Goal: Information Seeking & Learning: Learn about a topic

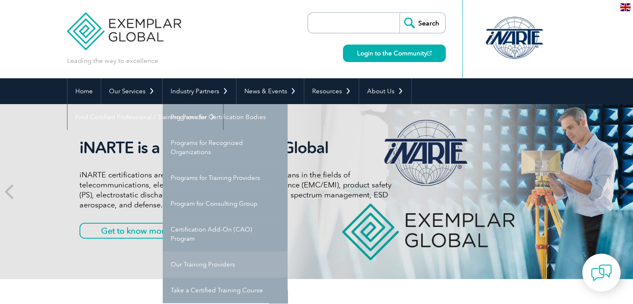
click at [209, 267] on link "Our Training Providers" at bounding box center [225, 264] width 125 height 26
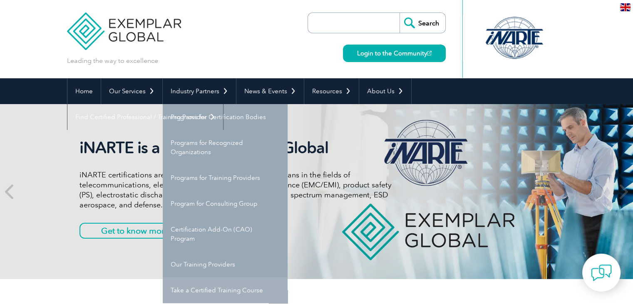
click at [206, 289] on link "Take a Certified Training Course" at bounding box center [225, 290] width 125 height 26
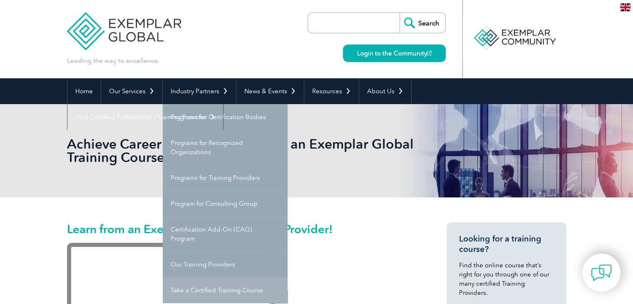
click at [215, 287] on link "Take a Certified Training Course" at bounding box center [225, 290] width 125 height 26
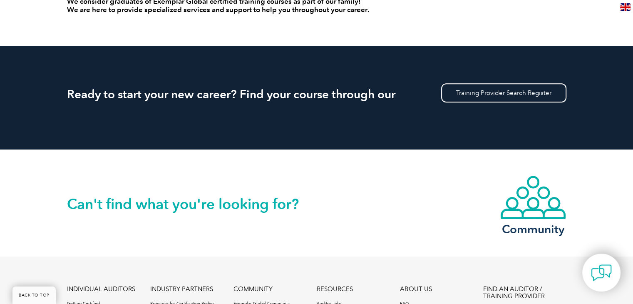
scroll to position [708, 0]
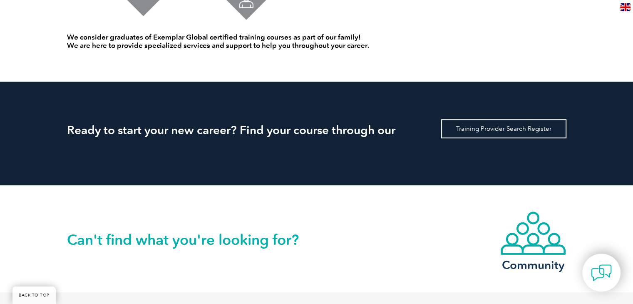
click at [482, 125] on link "Training Provider Search Register" at bounding box center [503, 128] width 125 height 19
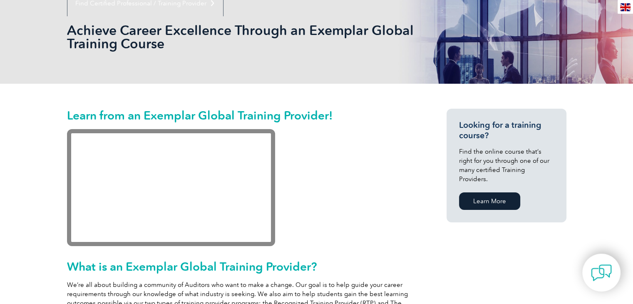
scroll to position [125, 0]
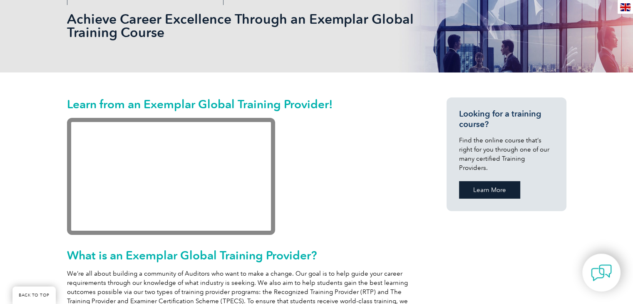
click at [488, 182] on link "Learn More" at bounding box center [489, 189] width 61 height 17
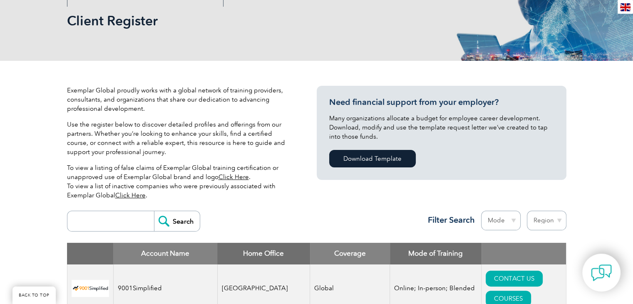
scroll to position [208, 0]
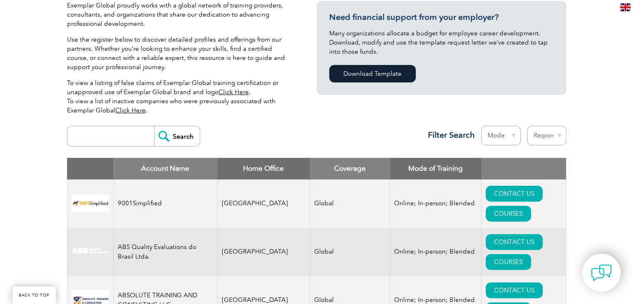
click at [513, 139] on select "Mode Online In-person Blended" at bounding box center [501, 136] width 40 height 20
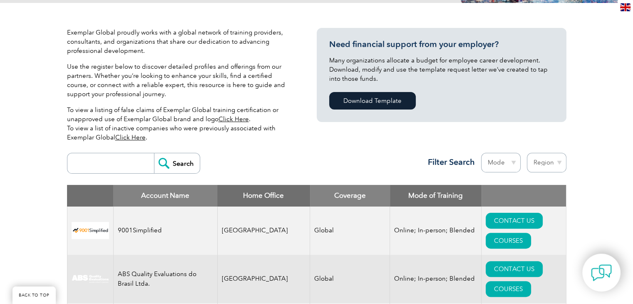
scroll to position [167, 0]
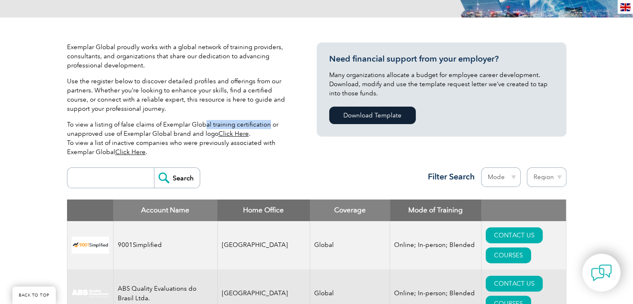
drag, startPoint x: 204, startPoint y: 126, endPoint x: 266, endPoint y: 127, distance: 62.9
click at [266, 127] on p "To view a listing of false claims of Exemplar Global training certification or …" at bounding box center [179, 138] width 225 height 37
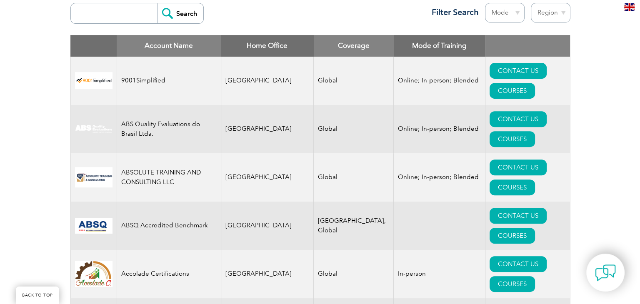
scroll to position [333, 0]
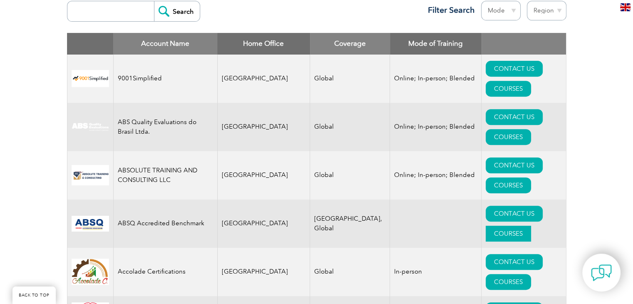
click at [524, 226] on link "COURSES" at bounding box center [508, 234] width 45 height 16
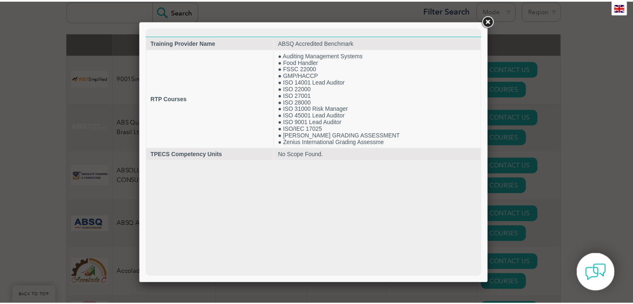
scroll to position [0, 0]
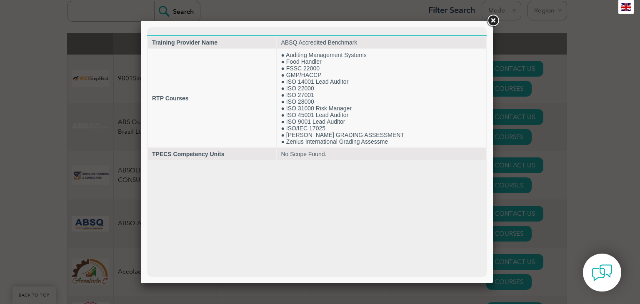
click at [483, 24] on div at bounding box center [317, 152] width 352 height 262
click at [488, 25] on link at bounding box center [492, 20] width 15 height 15
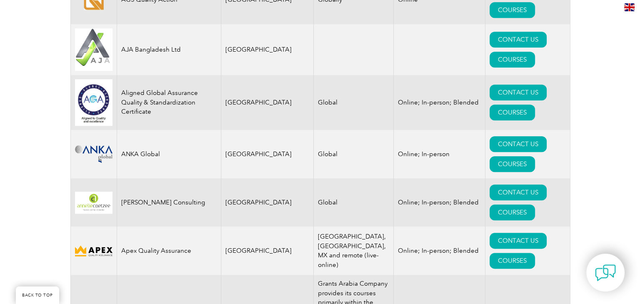
scroll to position [958, 0]
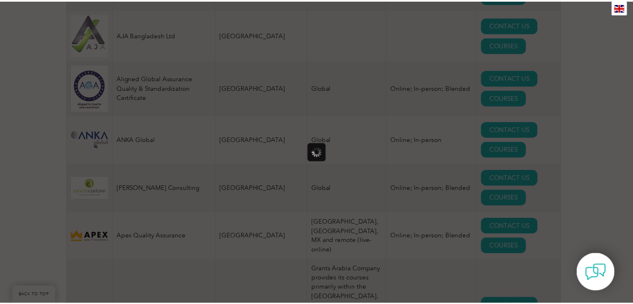
scroll to position [0, 0]
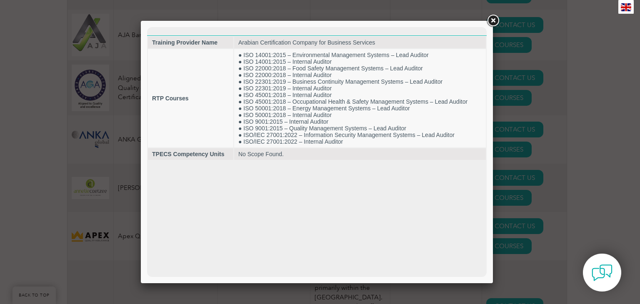
click at [491, 25] on link at bounding box center [492, 20] width 15 height 15
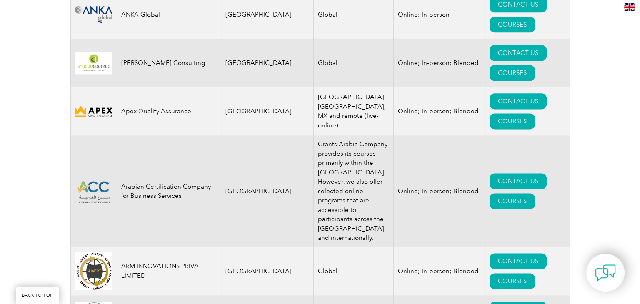
scroll to position [1166, 0]
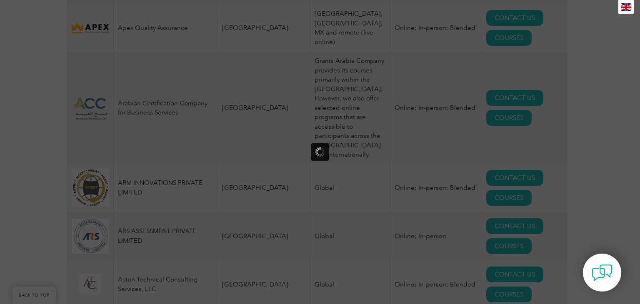
scroll to position [0, 0]
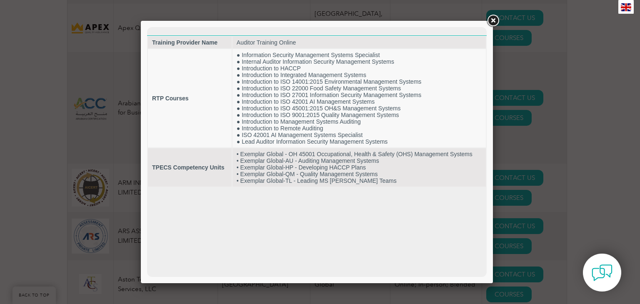
click at [493, 23] on link at bounding box center [492, 20] width 15 height 15
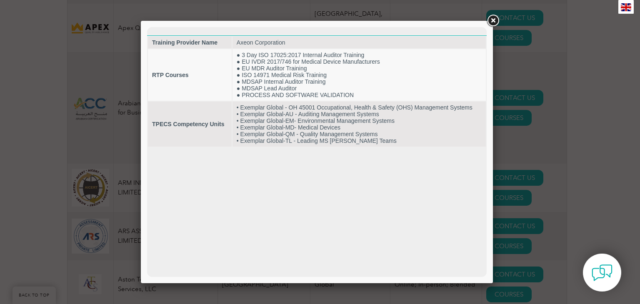
click at [485, 22] on link at bounding box center [492, 20] width 15 height 15
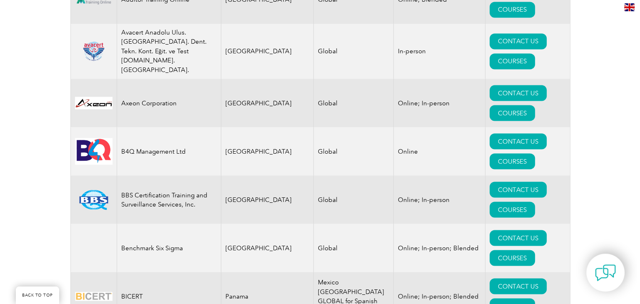
scroll to position [1541, 0]
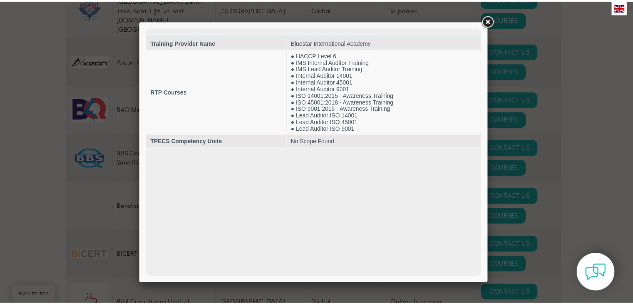
scroll to position [0, 0]
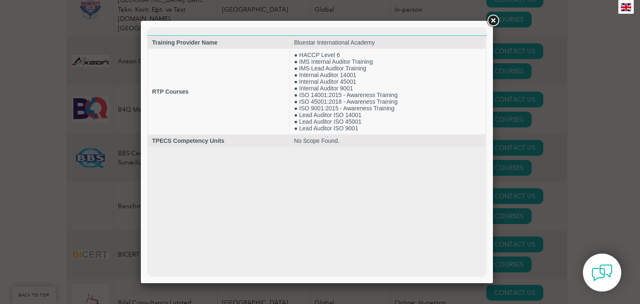
click at [491, 22] on link at bounding box center [492, 20] width 15 height 15
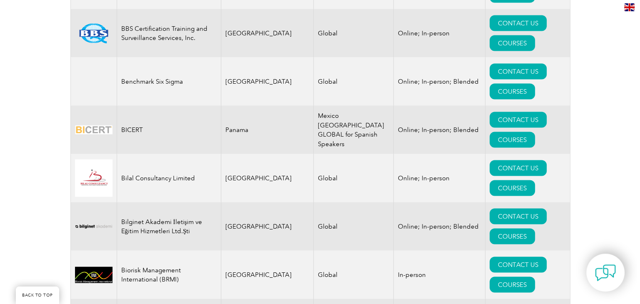
scroll to position [1665, 0]
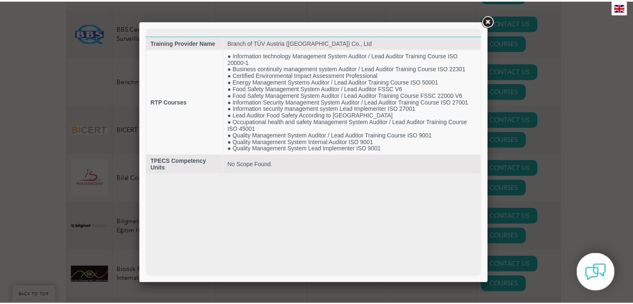
scroll to position [0, 0]
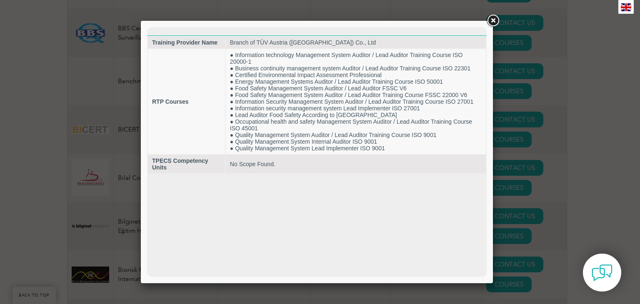
click at [483, 24] on div at bounding box center [317, 152] width 352 height 262
click at [490, 22] on link at bounding box center [492, 20] width 15 height 15
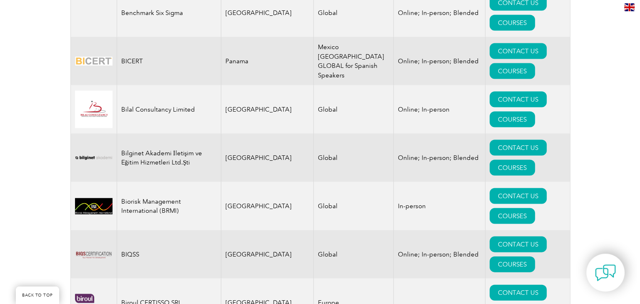
scroll to position [1749, 0]
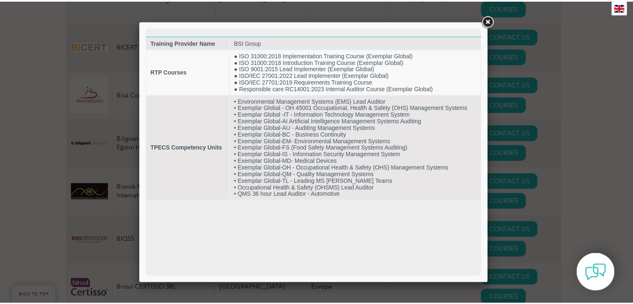
scroll to position [0, 0]
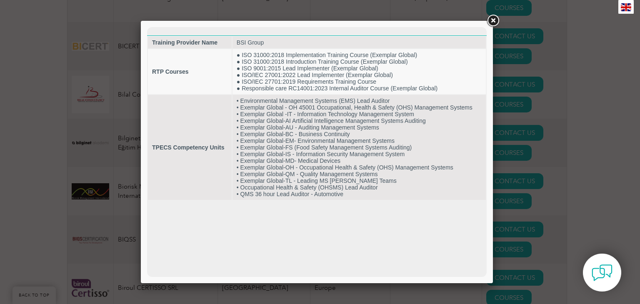
click at [491, 20] on link at bounding box center [492, 20] width 15 height 15
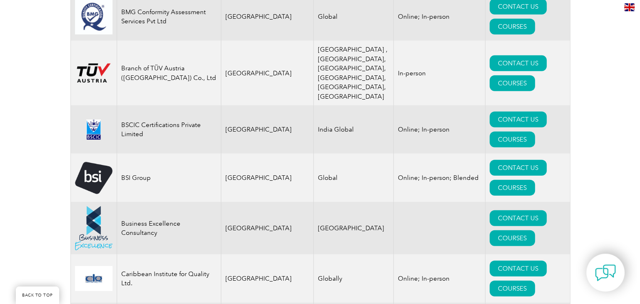
scroll to position [2165, 0]
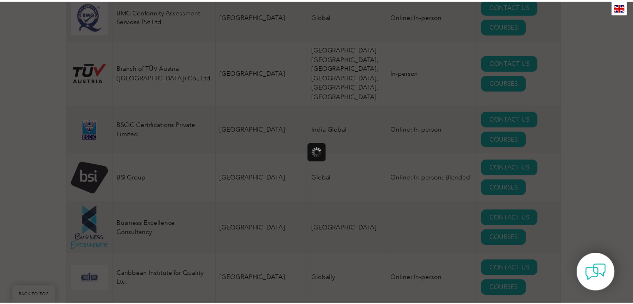
scroll to position [0, 0]
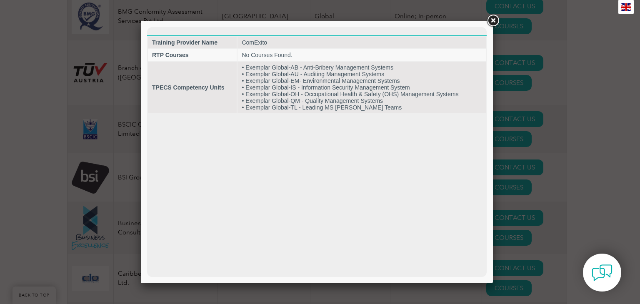
click at [492, 19] on link at bounding box center [492, 20] width 15 height 15
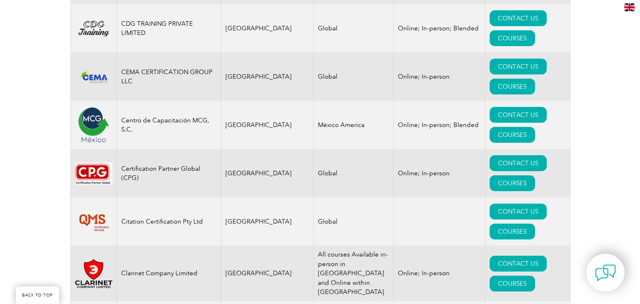
scroll to position [2623, 0]
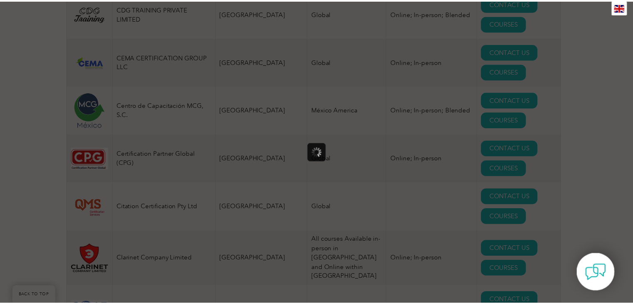
scroll to position [0, 0]
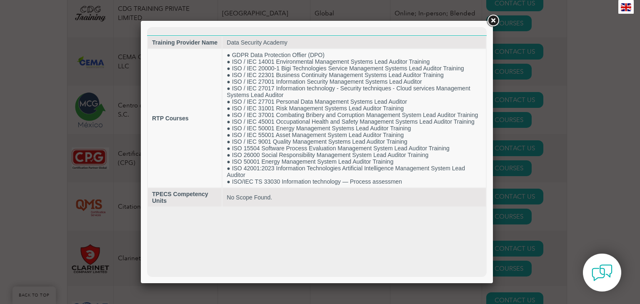
click at [490, 20] on link at bounding box center [492, 20] width 15 height 15
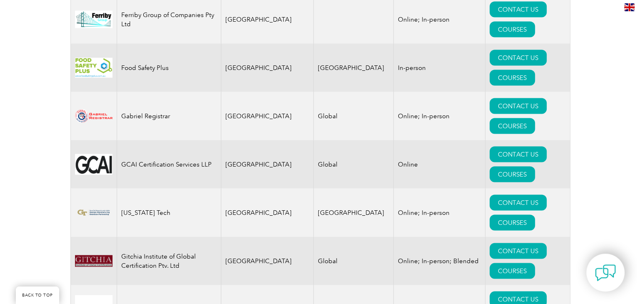
scroll to position [4871, 0]
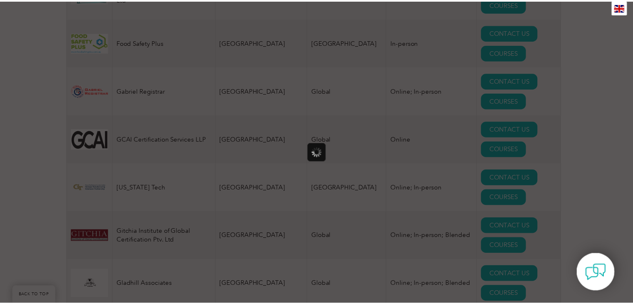
scroll to position [0, 0]
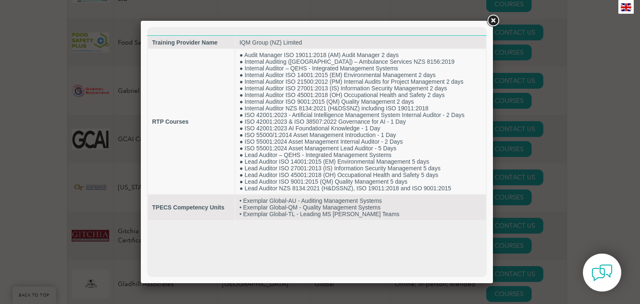
click at [493, 23] on link at bounding box center [492, 20] width 15 height 15
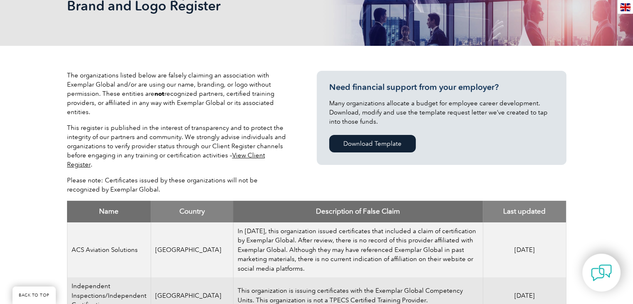
scroll to position [250, 0]
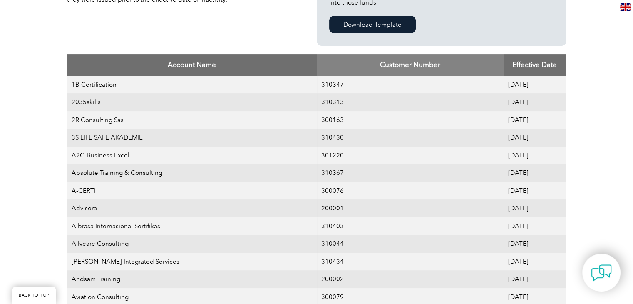
scroll to position [250, 0]
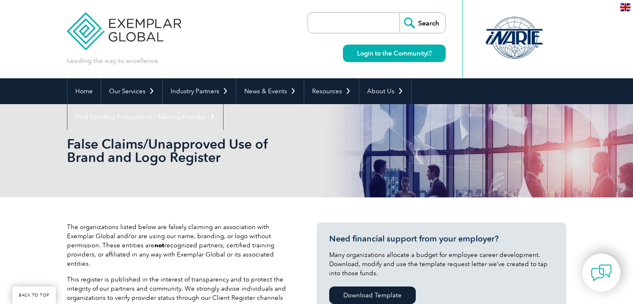
scroll to position [250, 0]
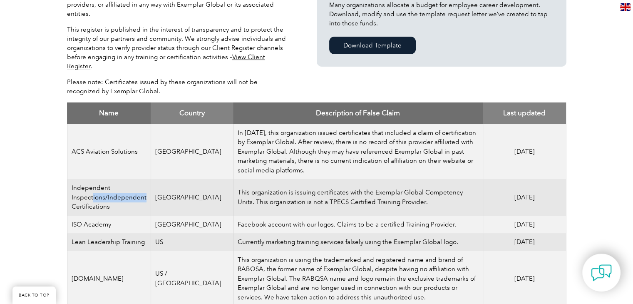
drag, startPoint x: 93, startPoint y: 187, endPoint x: 142, endPoint y: 190, distance: 48.4
click at [142, 190] on td "Independent Inspections/Independent Certifications" at bounding box center [109, 197] width 84 height 37
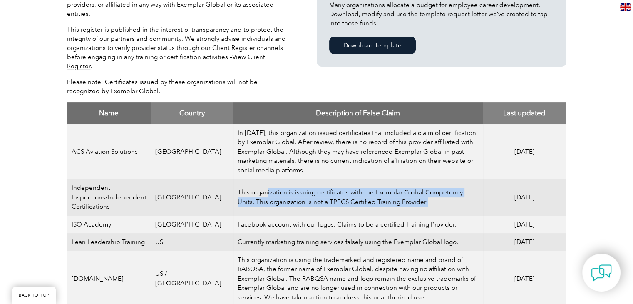
drag, startPoint x: 413, startPoint y: 191, endPoint x: 260, endPoint y: 186, distance: 153.3
click at [260, 186] on td "This organization is issuing certificates with the Exemplar Global Competency U…" at bounding box center [358, 197] width 250 height 37
click at [283, 189] on td "This organization is issuing certificates with the Exemplar Global Competency U…" at bounding box center [358, 197] width 250 height 37
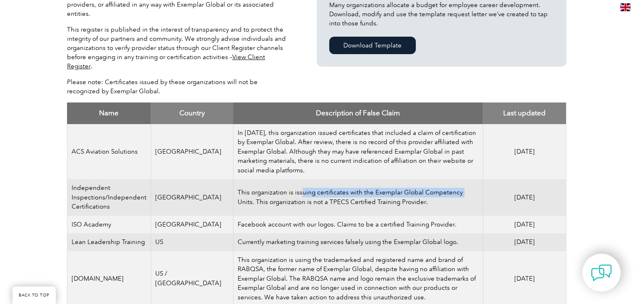
drag, startPoint x: 321, startPoint y: 184, endPoint x: 453, endPoint y: 186, distance: 131.2
click at [453, 186] on td "This organization is issuing certificates with the Exemplar Global Competency U…" at bounding box center [358, 197] width 250 height 37
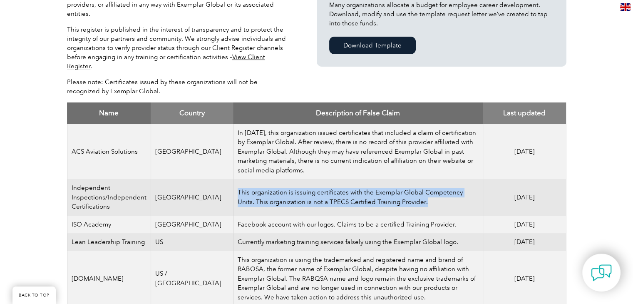
drag, startPoint x: 399, startPoint y: 193, endPoint x: 227, endPoint y: 184, distance: 172.2
click at [233, 184] on td "This organization is issuing certificates with the Exemplar Global Competency U…" at bounding box center [358, 197] width 250 height 37
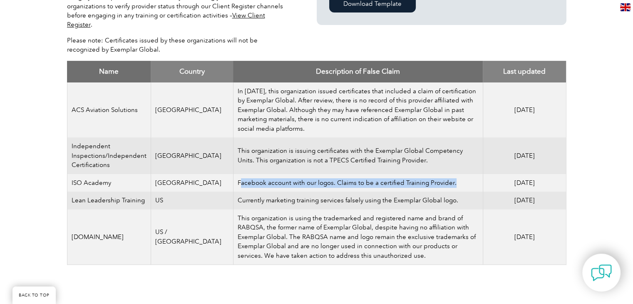
drag, startPoint x: 235, startPoint y: 173, endPoint x: 446, endPoint y: 174, distance: 211.5
click at [446, 174] on td "Facebook account with our logos. Claims to be a certified Training Provider." at bounding box center [358, 183] width 250 height 18
click at [356, 174] on td "Facebook account with our logos. Claims to be a certified Training Provider." at bounding box center [358, 183] width 250 height 18
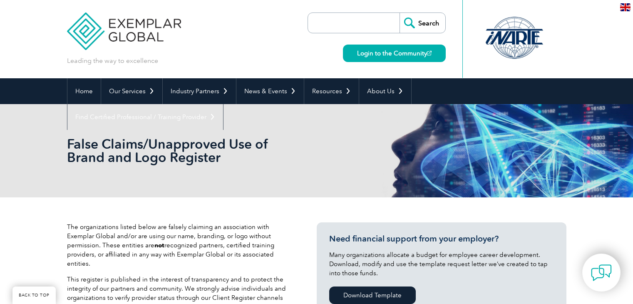
scroll to position [291, 0]
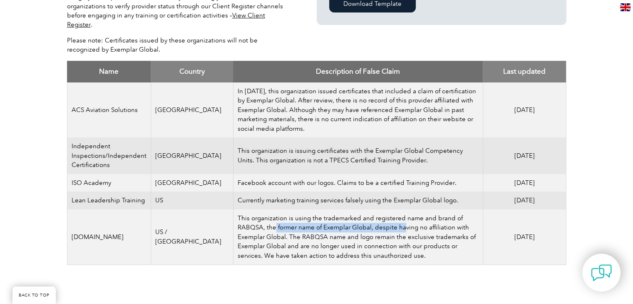
drag, startPoint x: 310, startPoint y: 217, endPoint x: 395, endPoint y: 217, distance: 84.9
click at [395, 217] on td "This organization is using the trademarked and registered name and brand of RAB…" at bounding box center [358, 236] width 250 height 55
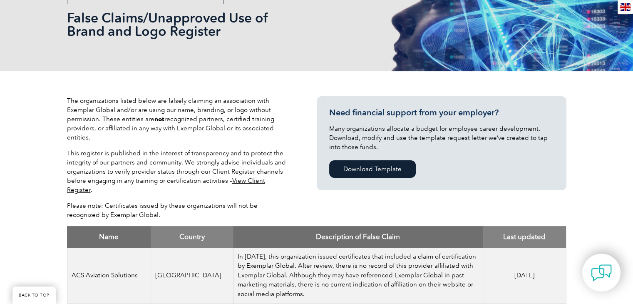
scroll to position [125, 0]
